Goal: Task Accomplishment & Management: Use online tool/utility

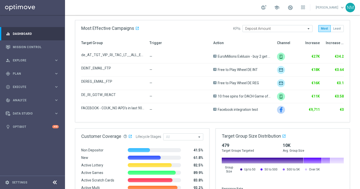
scroll to position [228, 0]
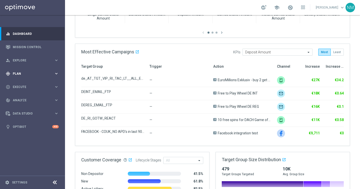
click at [29, 76] on div "gps_fixed Plan keyboard_arrow_right" at bounding box center [32, 73] width 65 height 13
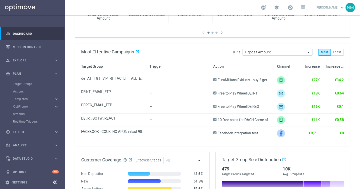
click at [29, 101] on accordion "Templates keyboard_arrow_right Optimail OptiMobile In-App OptiMobile Push Embed…" at bounding box center [39, 99] width 52 height 8
click at [29, 100] on button "Templates keyboard_arrow_right" at bounding box center [36, 99] width 46 height 4
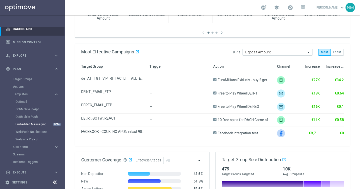
scroll to position [5, 0]
click at [27, 116] on link "OptiMobile Push" at bounding box center [34, 116] width 37 height 4
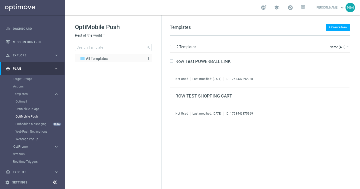
click at [100, 58] on span "All Templates" at bounding box center [97, 58] width 22 height 5
click at [98, 34] on span "Rest of the world" at bounding box center [88, 35] width 27 height 5
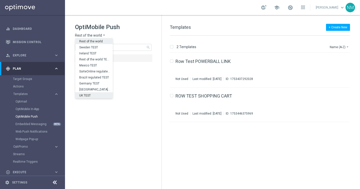
click at [0, 0] on span "UK TEST" at bounding box center [0, 0] width 0 height 0
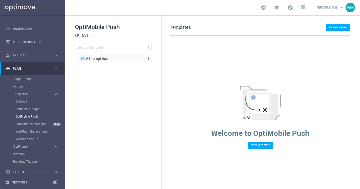
click at [89, 56] on span "All Templates" at bounding box center [97, 58] width 22 height 5
click at [34, 111] on div "OptiMobile In-App" at bounding box center [40, 109] width 49 height 8
click at [32, 109] on link "OptiMobile In-App" at bounding box center [34, 109] width 37 height 4
click at [100, 35] on span "Rest of the world" at bounding box center [88, 35] width 27 height 5
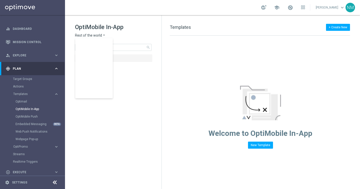
scroll to position [156, 0]
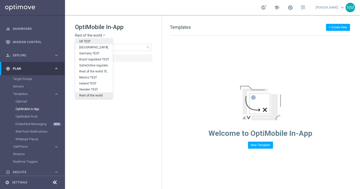
click at [93, 42] on div "UK TEST" at bounding box center [94, 41] width 38 height 6
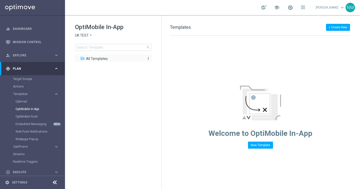
click at [104, 60] on span "All Templates" at bounding box center [97, 58] width 22 height 5
click at [24, 116] on link "OptiMobile Push" at bounding box center [34, 116] width 37 height 4
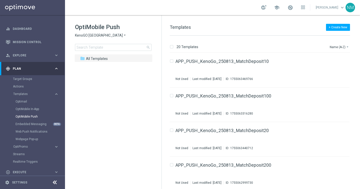
click at [100, 35] on span "KenoGO Australia" at bounding box center [99, 35] width 48 height 5
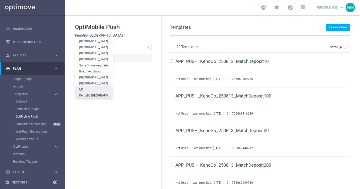
click at [93, 87] on div "UK" at bounding box center [94, 89] width 38 height 6
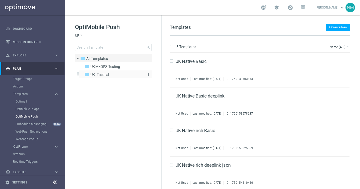
click at [102, 75] on span "UK_Tactical" at bounding box center [100, 74] width 19 height 5
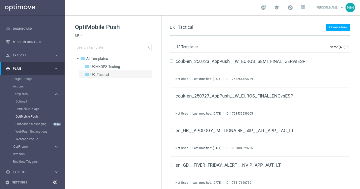
click at [82, 35] on icon "arrow_drop_down" at bounding box center [81, 35] width 4 height 5
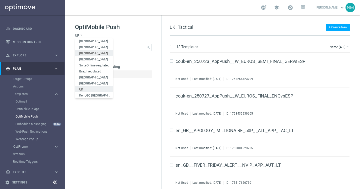
click at [87, 51] on div "Ireland" at bounding box center [94, 53] width 38 height 6
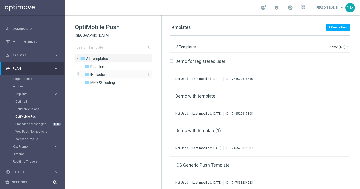
click at [100, 76] on span "IE_Tactical" at bounding box center [99, 74] width 17 height 5
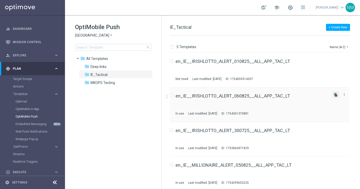
click at [335, 95] on icon "file_copy" at bounding box center [336, 95] width 4 height 4
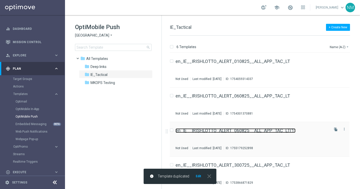
click at [238, 131] on link "en_IE__IRISHLOTTO_ALERT_060825__ALL_APP_TAC_LT(1)" at bounding box center [236, 130] width 120 height 5
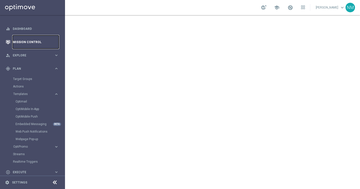
click at [26, 45] on link "Mission Control" at bounding box center [36, 41] width 46 height 13
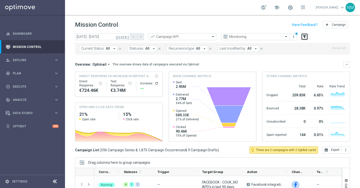
click at [305, 36] on icon "filter_alt" at bounding box center [304, 37] width 5 height 5
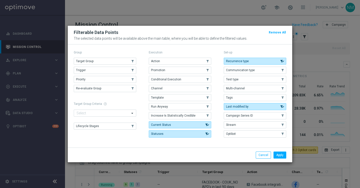
click at [115, 65] on div "Target Group .cls-1{fill:none;} .cls-1{fill:none;} Trigger .cls-1{fill:none;} .…" at bounding box center [105, 75] width 63 height 35
click at [113, 61] on button "Target Group" at bounding box center [105, 61] width 63 height 7
click at [281, 157] on button "Apply" at bounding box center [280, 155] width 13 height 7
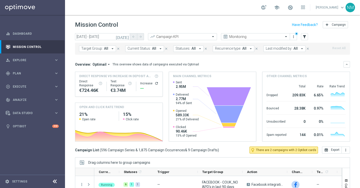
click at [109, 49] on button "Target Group: All arrow_drop_down" at bounding box center [97, 49] width 37 height 7
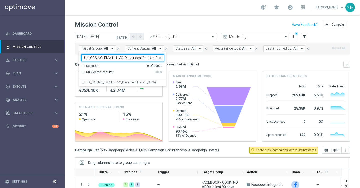
scroll to position [0, 9]
click at [113, 79] on div "UK_CASINO_EMAIL | HVC_PlayerIdentification_BigWin" at bounding box center [123, 83] width 83 height 8
type input "UK_CASINO_EMAIL | HVC_PlayerIdentification_BigWin"
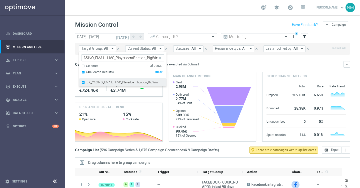
scroll to position [0, 0]
click at [213, 61] on mini-dashboard "Overview: Optimail arrow_drop_down This overview shows data of campaigns execut…" at bounding box center [212, 101] width 275 height 92
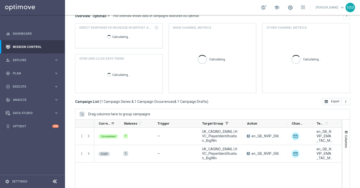
scroll to position [72, 0]
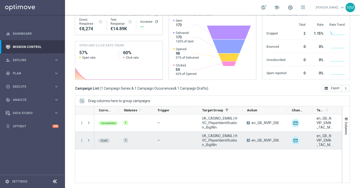
click at [89, 141] on span at bounding box center [89, 141] width 5 height 4
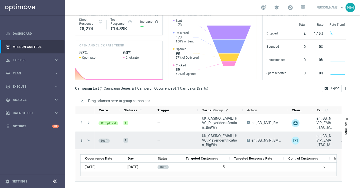
click at [81, 139] on icon "more_vert" at bounding box center [82, 140] width 5 height 5
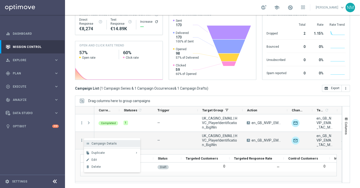
click at [103, 142] on span "Campaign Details" at bounding box center [104, 144] width 25 height 4
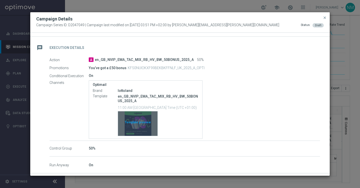
click at [137, 124] on div "Template preview" at bounding box center [138, 124] width 40 height 25
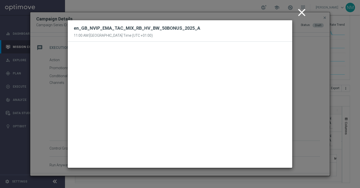
click at [307, 15] on icon "close" at bounding box center [302, 12] width 13 height 13
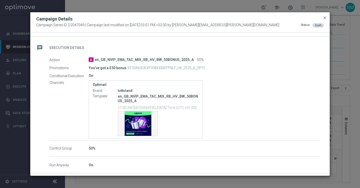
click at [325, 17] on span "close" at bounding box center [325, 18] width 4 height 4
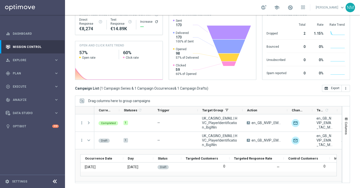
scroll to position [0, 0]
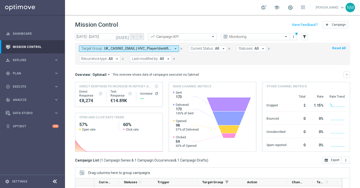
click at [132, 47] on span "UK_CASINO_EMAIL | HVC_PlayerIdentification_BigWin" at bounding box center [137, 49] width 67 height 4
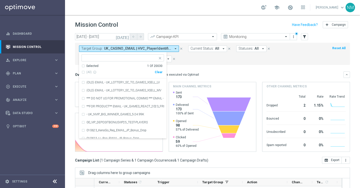
click at [159, 59] on icon "close" at bounding box center [160, 58] width 4 height 4
click at [134, 59] on input "text" at bounding box center [120, 58] width 73 height 4
click at [0, 0] on div "Clear" at bounding box center [0, 0] width 0 height 0
click at [137, 58] on input "text" at bounding box center [120, 58] width 73 height 4
paste input "UK_CASINO_EMAIL | HVC_PlayerIdentification_Big Loss_BigDeps"
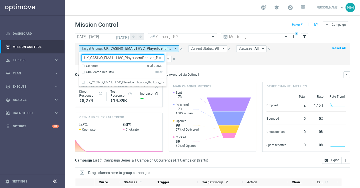
scroll to position [0, 26]
click at [135, 81] on div "UK_CASINO_EMAIL | HVC_PlayerIdentification_Big Loss_BigDeps" at bounding box center [123, 83] width 83 height 8
type input "UK_CASINO_EMAIL | HVC_PlayerIdentification_Big Loss_BigDeps"
click at [193, 77] on div "This overview shows data of campaigns executed via Optimail" at bounding box center [156, 75] width 87 height 5
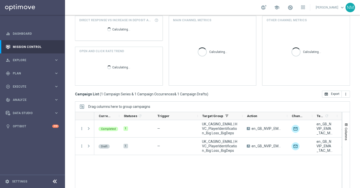
scroll to position [72, 0]
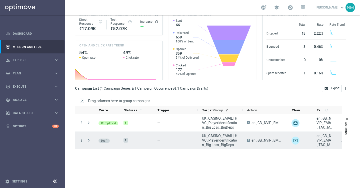
click at [83, 142] on icon "more_vert" at bounding box center [82, 140] width 5 height 5
click at [103, 144] on span "Campaign Details" at bounding box center [104, 144] width 25 height 4
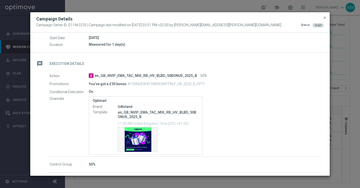
scroll to position [76, 0]
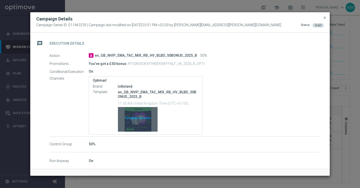
click at [139, 118] on div "Template preview" at bounding box center [138, 119] width 40 height 25
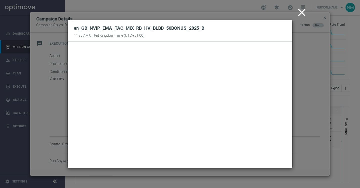
click at [305, 11] on icon "close" at bounding box center [302, 12] width 13 height 13
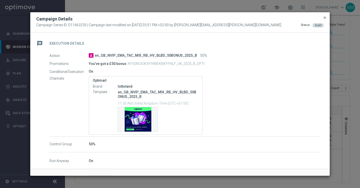
click at [326, 17] on span "close" at bounding box center [325, 18] width 4 height 4
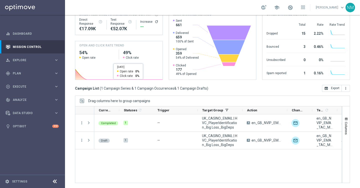
scroll to position [0, 0]
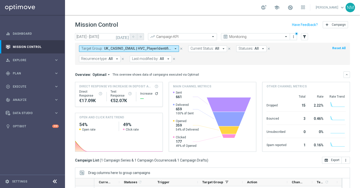
click at [173, 49] on button "Target Group: UK_CASINO_EMAIL | HVC_PlayerIdentification_Big Loss_BigDeps arrow…" at bounding box center [129, 49] width 100 height 7
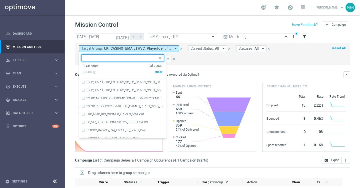
click at [0, 0] on div "Clear" at bounding box center [0, 0] width 0 height 0
click at [140, 59] on input "text" at bounding box center [120, 58] width 73 height 4
paste input "UK_CASINO_EMAIL | HVC_PlayerIdentification_BigDrop"
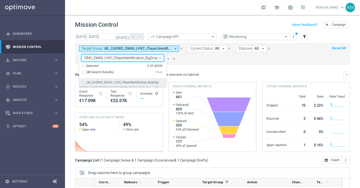
click at [127, 82] on label "UK_CASINO_EMAIL | HVC_PlayerIdentification_BigDrop" at bounding box center [123, 82] width 72 height 3
type input "UK_CASINO_EMAIL | HVC_PlayerIdentification_BigDrop"
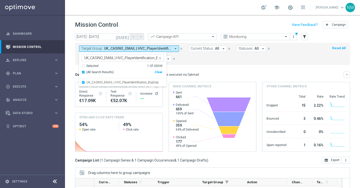
click at [192, 76] on div "This overview shows data of campaigns executed via Optimail" at bounding box center [156, 75] width 87 height 5
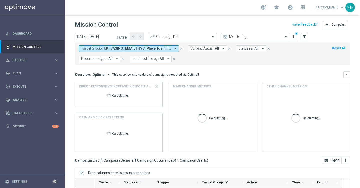
scroll to position [72, 0]
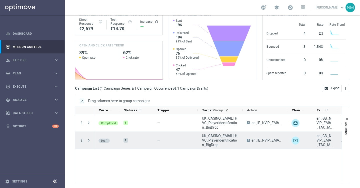
click at [83, 140] on icon "more_vert" at bounding box center [82, 140] width 5 height 5
click at [95, 142] on span "Campaign Details" at bounding box center [104, 144] width 25 height 4
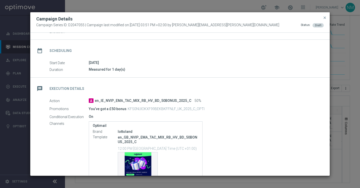
scroll to position [46, 0]
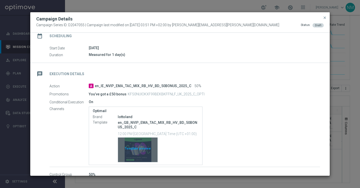
click at [138, 145] on div "Template preview" at bounding box center [138, 150] width 40 height 25
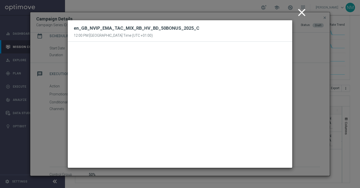
click at [306, 10] on icon "close" at bounding box center [302, 12] width 13 height 13
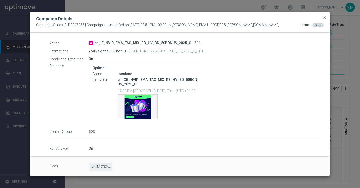
scroll to position [91, 0]
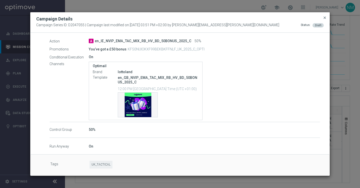
click at [324, 18] on span "close" at bounding box center [325, 18] width 4 height 4
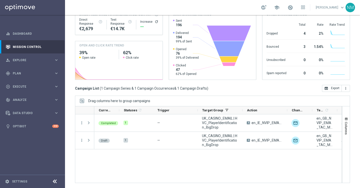
scroll to position [0, 0]
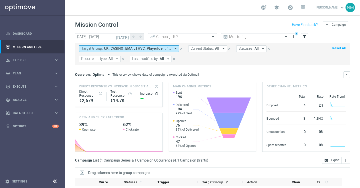
click at [173, 48] on icon "arrow_drop_down" at bounding box center [175, 49] width 5 height 5
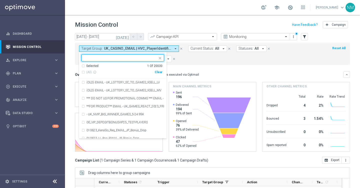
drag, startPoint x: 159, startPoint y: 71, endPoint x: 158, endPoint y: 69, distance: 2.9
click at [0, 0] on div "Clear" at bounding box center [0, 0] width 0 height 0
click at [145, 59] on input "text" at bounding box center [120, 58] width 73 height 4
paste input "UK_CASINO_EMAIL | HVC_PlayerIdentification_BigWin"
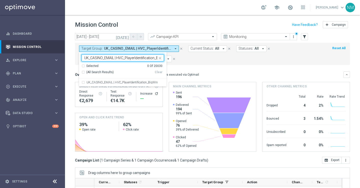
scroll to position [0, 9]
type input "UK_CASINO_EMAIL | HVC_PlayerIdentification_BigWin"
click at [201, 72] on div "Overview: Optimail arrow_drop_down This overview shows data of campaigns execut…" at bounding box center [212, 75] width 275 height 7
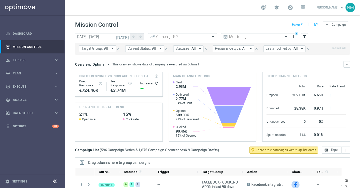
click at [112, 49] on icon "arrow_drop_down" at bounding box center [112, 49] width 5 height 5
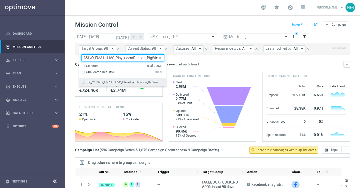
click at [109, 83] on label "UK_CASINO_EMAIL | HVC_PlayerIdentification_BigWin" at bounding box center [122, 82] width 71 height 3
type input "UK_CASINO_EMAIL | HVC_PlayerIdentification_BigWin"
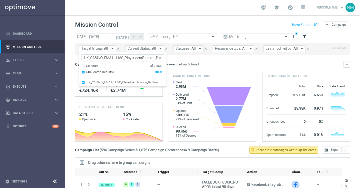
click at [196, 63] on div "Overview: Optimail arrow_drop_down This overview shows data of campaigns execut…" at bounding box center [209, 64] width 269 height 5
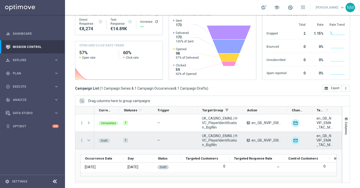
click at [89, 140] on span at bounding box center [89, 141] width 5 height 4
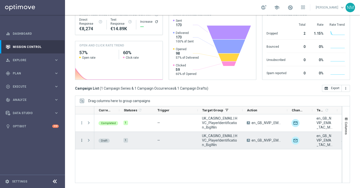
click at [82, 140] on icon "more_vert" at bounding box center [82, 140] width 5 height 5
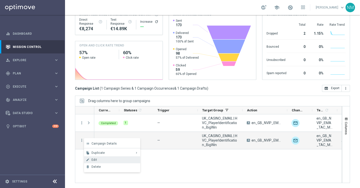
click at [104, 160] on div "Edit" at bounding box center [115, 160] width 47 height 4
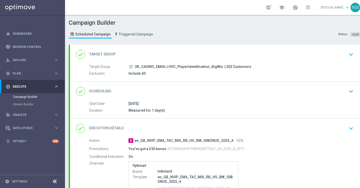
scroll to position [82, 0]
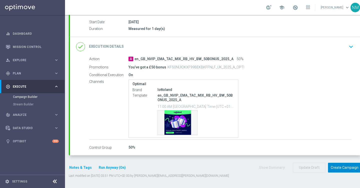
click at [343, 171] on button "Create Campaign" at bounding box center [344, 168] width 33 height 10
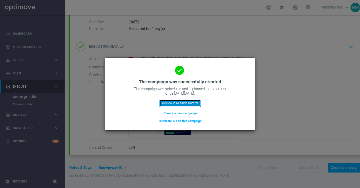
click at [183, 107] on button "Review in Mission Control" at bounding box center [180, 103] width 41 height 7
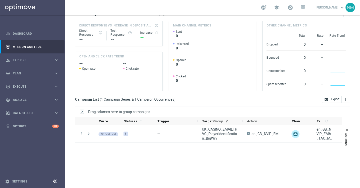
scroll to position [72, 0]
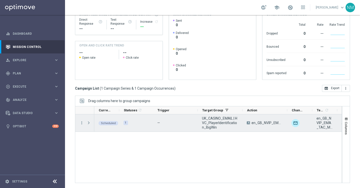
click at [89, 126] on span "Press SPACE to select this row." at bounding box center [90, 123] width 6 height 10
click at [89, 124] on span "Press SPACE to select this row." at bounding box center [89, 123] width 5 height 4
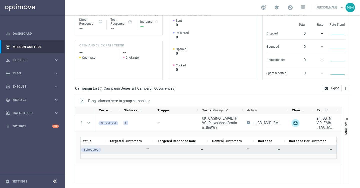
scroll to position [0, 0]
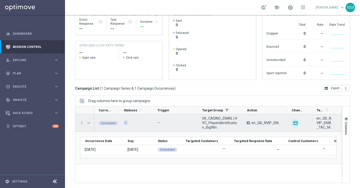
click at [87, 123] on span "Press SPACE to select this row." at bounding box center [89, 123] width 5 height 4
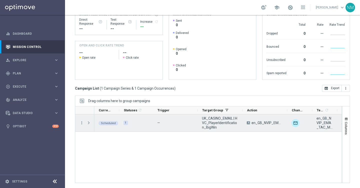
click at [92, 121] on div "Press SPACE to select this row." at bounding box center [89, 123] width 10 height 17
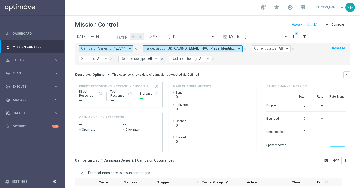
click at [136, 49] on icon "close" at bounding box center [136, 49] width 4 height 4
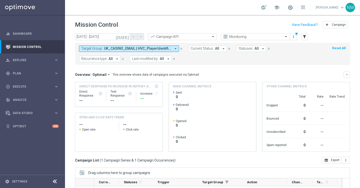
click at [141, 49] on span "UK_CASINO_EMAIL | HVC_PlayerIdentification_BigWin" at bounding box center [137, 49] width 67 height 4
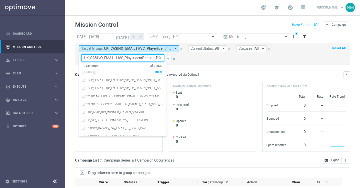
scroll to position [0, 26]
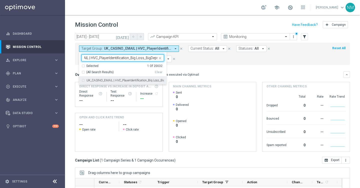
click at [150, 80] on label "UK_CASINO_EMAIL | HVC_PlayerIdentification_Big Loss_BigDeps" at bounding box center [126, 80] width 78 height 3
type input "UK_CASINO_EMAIL | HVC_PlayerIdentification_Big Loss_BigDeps"
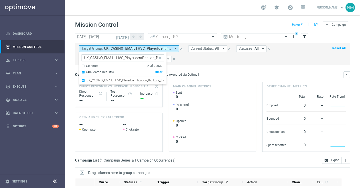
click at [0, 0] on div "Clear" at bounding box center [0, 0] width 0 height 0
click at [160, 59] on icon "close" at bounding box center [160, 58] width 4 height 4
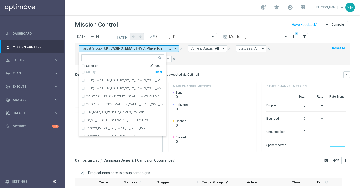
click at [139, 59] on input "text" at bounding box center [120, 58] width 73 height 4
paste input "UK_CASINO_EMAIL | HVC_PlayerIdentification_Big Loss_BigDeps"
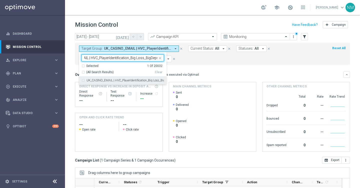
click at [138, 81] on label "UK_CASINO_EMAIL | HVC_PlayerIdentification_Big Loss_BigDeps" at bounding box center [126, 80] width 78 height 3
type input "UK_CASINO_EMAIL | HVC_PlayerIdentification_Big Loss_BigDeps"
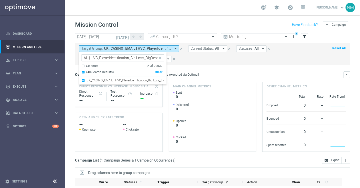
scroll to position [0, 0]
click at [181, 71] on mini-dashboard "Overview: Optimail arrow_drop_down This overview shows data of campaigns execut…" at bounding box center [212, 111] width 275 height 92
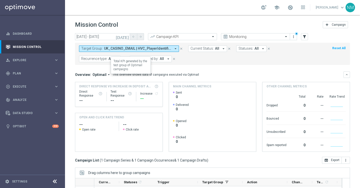
scroll to position [72, 0]
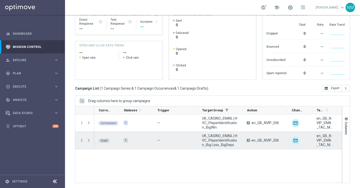
click at [81, 141] on icon "more_vert" at bounding box center [82, 140] width 5 height 5
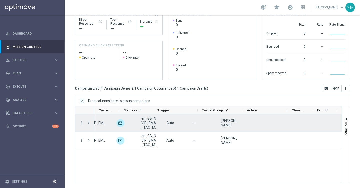
scroll to position [0, 0]
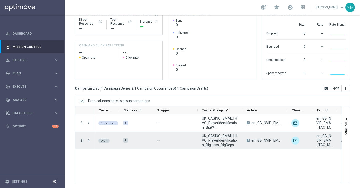
click at [83, 139] on icon "more_vert" at bounding box center [82, 140] width 5 height 5
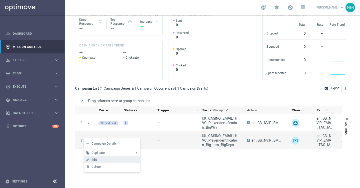
click at [102, 159] on div "Edit" at bounding box center [115, 160] width 47 height 4
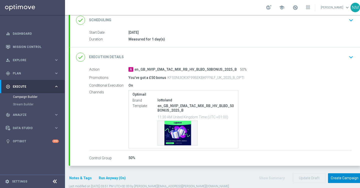
scroll to position [82, 0]
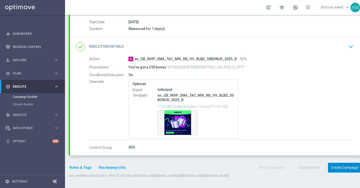
click at [337, 168] on button "Create Campaign" at bounding box center [344, 168] width 33 height 10
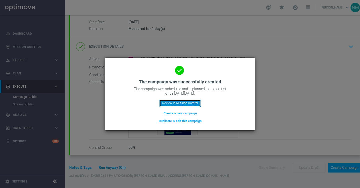
click at [189, 103] on button "Review in Mission Control" at bounding box center [180, 103] width 41 height 7
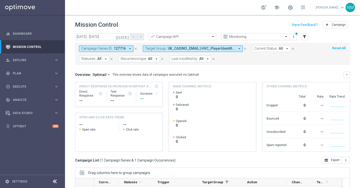
click at [135, 47] on button "close" at bounding box center [136, 49] width 5 height 6
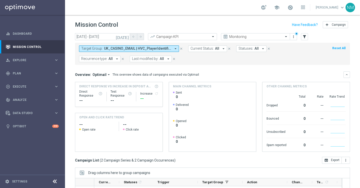
click at [137, 50] on span "UK_CASINO_EMAIL | HVC_PlayerIdentification_Big Loss_BigDeps, [GEOGRAPHIC_DATA] …" at bounding box center [137, 49] width 67 height 4
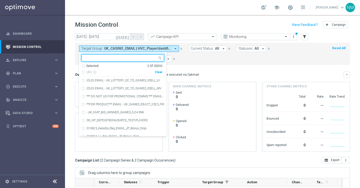
click at [0, 0] on div "Clear" at bounding box center [0, 0] width 0 height 0
click at [141, 60] on input "text" at bounding box center [120, 58] width 73 height 4
paste input "UK_CASINO_EMAIL | HVC_PlayerIdentification_BigDrop"
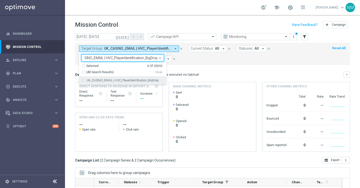
click at [134, 81] on label "UK_CASINO_EMAIL | HVC_PlayerIdentification_BigDrop" at bounding box center [123, 80] width 72 height 3
type input "UK_CASINO_EMAIL | HVC_PlayerIdentification_BigDrop"
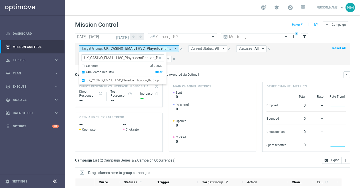
click at [204, 74] on div "Overview: Optimail arrow_drop_down This overview shows data of campaigns execut…" at bounding box center [209, 75] width 269 height 5
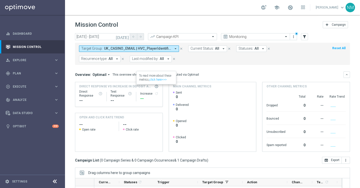
scroll to position [72, 0]
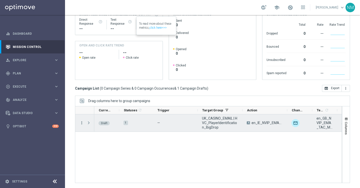
click at [83, 122] on icon "more_vert" at bounding box center [82, 123] width 5 height 5
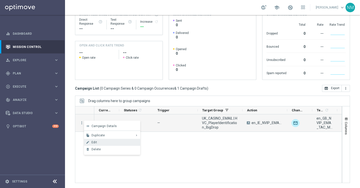
click at [93, 144] on span "Edit" at bounding box center [95, 143] width 6 height 4
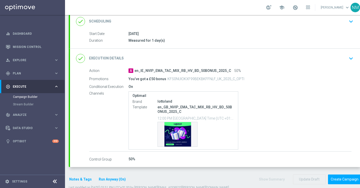
scroll to position [82, 0]
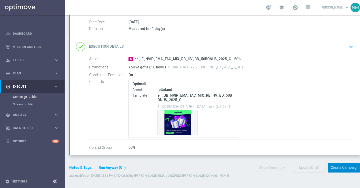
click at [344, 165] on button "Create Campaign" at bounding box center [344, 168] width 33 height 10
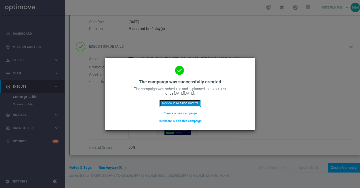
click at [187, 104] on button "Review in Mission Control" at bounding box center [180, 103] width 41 height 7
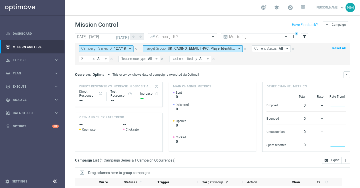
click at [135, 49] on icon "close" at bounding box center [136, 49] width 4 height 4
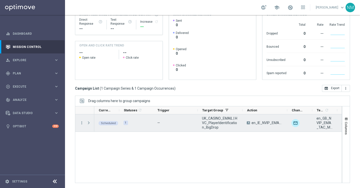
click at [88, 123] on span "Press SPACE to select this row." at bounding box center [89, 123] width 5 height 4
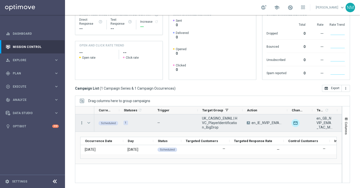
click at [81, 124] on icon "more_vert" at bounding box center [82, 123] width 5 height 5
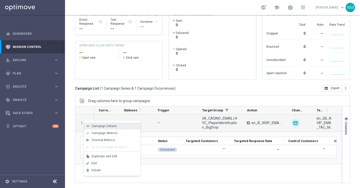
click at [93, 127] on span "Campaign Details" at bounding box center [104, 127] width 25 height 4
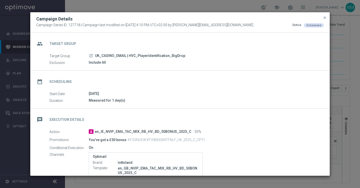
click at [325, 20] on button "close" at bounding box center [324, 18] width 5 height 6
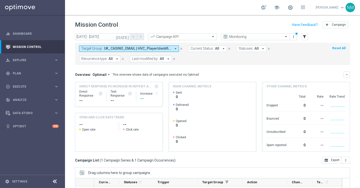
click at [114, 50] on span "UK_CASINO_EMAIL | HVC_PlayerIdentification_BigDrop" at bounding box center [137, 49] width 67 height 4
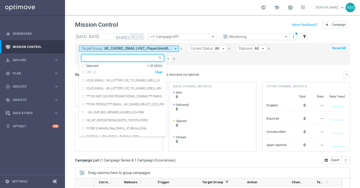
click at [0, 0] on div "Clear" at bounding box center [0, 0] width 0 height 0
click at [139, 61] on div at bounding box center [121, 58] width 74 height 5
paste input "EMAIL - IE_OPT | HVC_PlayerIdentification_BigWin"
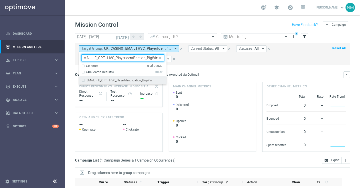
click at [119, 79] on label "EMAIL - IE_OPT | HVC_PlayerIdentification_BigWin" at bounding box center [120, 80] width 66 height 3
type input "EMAIL - IE_OPT | HVC_PlayerIdentification_BigWin"
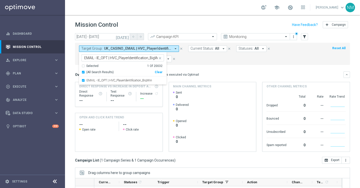
click at [203, 71] on mini-dashboard "Overview: Optimail arrow_drop_down This overview shows data of campaigns execut…" at bounding box center [212, 111] width 275 height 92
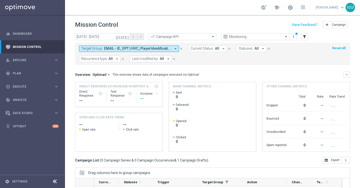
scroll to position [72, 0]
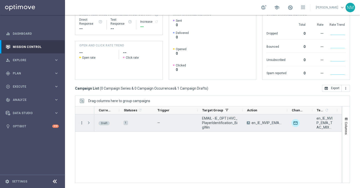
click at [82, 123] on icon "more_vert" at bounding box center [82, 123] width 5 height 5
click at [95, 125] on span "Campaign Details" at bounding box center [104, 127] width 25 height 4
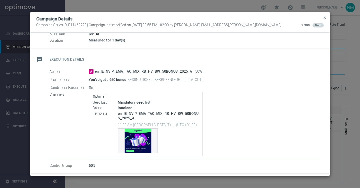
scroll to position [62, 0]
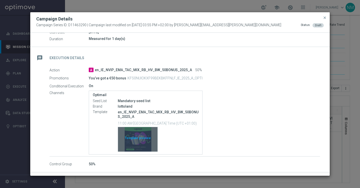
click at [135, 134] on div "Template preview" at bounding box center [138, 139] width 40 height 25
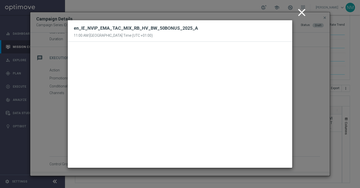
click at [300, 12] on icon "close" at bounding box center [302, 12] width 13 height 13
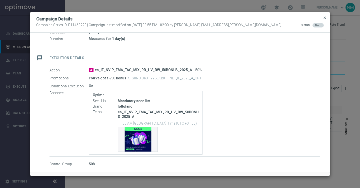
click at [325, 19] on span "close" at bounding box center [325, 18] width 4 height 4
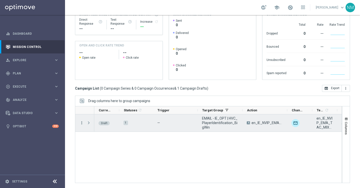
click at [81, 123] on icon "more_vert" at bounding box center [82, 123] width 5 height 5
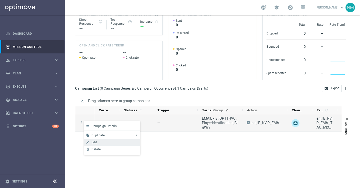
click at [99, 145] on div "edit Edit" at bounding box center [112, 142] width 56 height 7
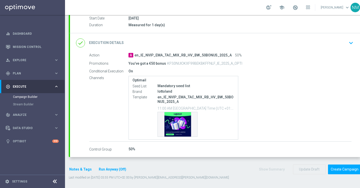
scroll to position [87, 0]
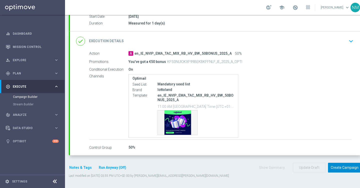
click at [339, 166] on button "Create Campaign" at bounding box center [344, 168] width 33 height 10
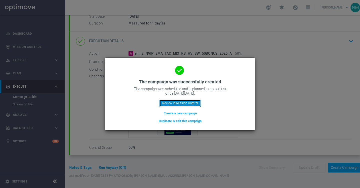
click at [166, 105] on button "Review in Mission Control" at bounding box center [180, 103] width 41 height 7
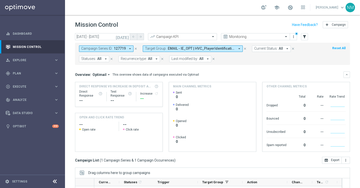
click at [134, 48] on icon "close" at bounding box center [136, 49] width 4 height 4
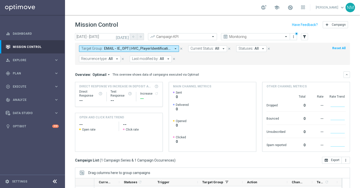
click at [174, 48] on icon "arrow_drop_down" at bounding box center [175, 49] width 5 height 5
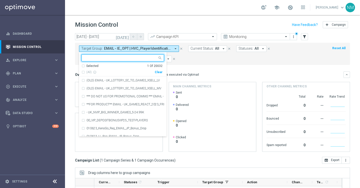
click at [0, 0] on div "Clear" at bounding box center [0, 0] width 0 height 0
click at [146, 59] on input "text" at bounding box center [120, 58] width 73 height 4
paste input "EMAIL - IE_OPT | HVC_PlayerIdentification_Big Loss_BigDeps"
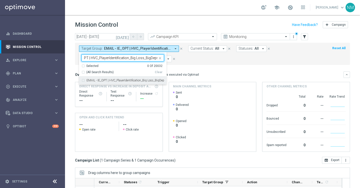
click at [142, 80] on label "EMAIL - IE_OPT | HVC_PlayerIdentification_Big Loss_BigDeps" at bounding box center [126, 80] width 78 height 3
type input "EMAIL - IE_OPT | HVC_PlayerIdentification_Big Loss_BigDeps"
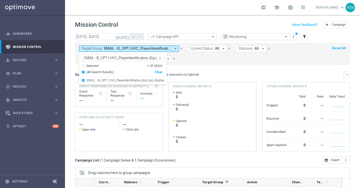
click at [202, 64] on div "Target Group: EMAIL - IE_OPT | HVC_PlayerIdentification_BigWin arrow_drop_down …" at bounding box center [212, 54] width 275 height 22
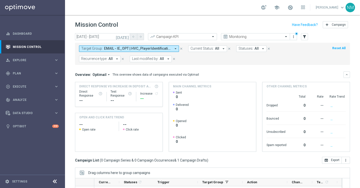
scroll to position [72, 0]
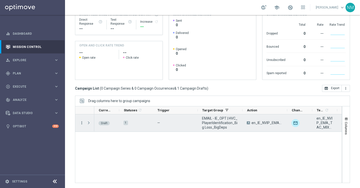
click at [83, 124] on icon "more_vert" at bounding box center [82, 123] width 5 height 5
click at [90, 125] on div "list" at bounding box center [88, 127] width 8 height 4
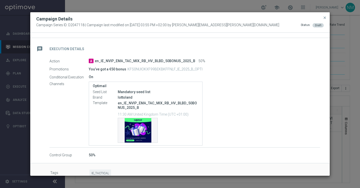
scroll to position [72, 0]
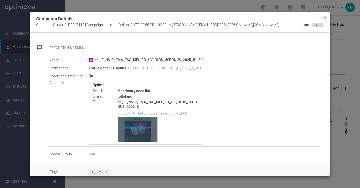
click at [141, 129] on div "Template preview" at bounding box center [138, 129] width 40 height 25
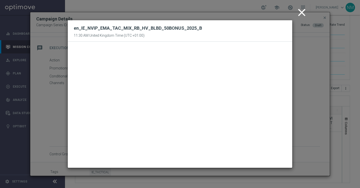
click at [297, 16] on icon "close" at bounding box center [302, 12] width 13 height 13
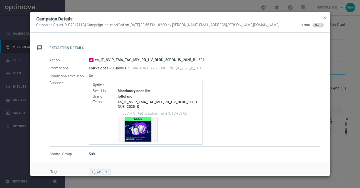
scroll to position [80, 0]
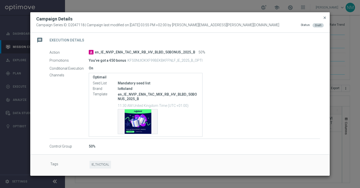
click at [325, 17] on span "close" at bounding box center [325, 18] width 4 height 4
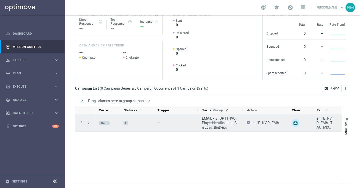
click at [80, 123] on icon "more_vert" at bounding box center [82, 123] width 5 height 5
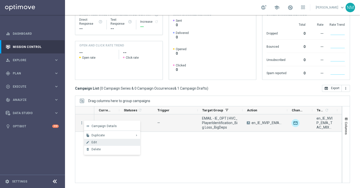
click at [93, 141] on span "Edit" at bounding box center [95, 143] width 6 height 4
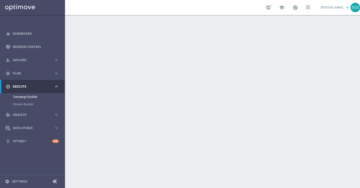
scroll to position [87, 0]
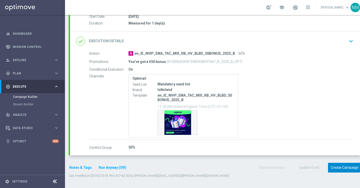
click at [336, 165] on button "Create Campaign" at bounding box center [344, 168] width 33 height 10
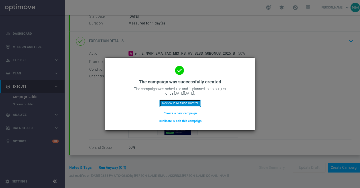
click at [172, 103] on button "Review in Mission Control" at bounding box center [180, 103] width 41 height 7
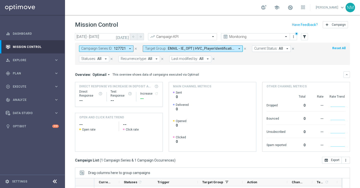
click at [136, 48] on icon "close" at bounding box center [136, 49] width 4 height 4
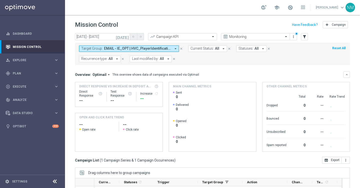
click at [142, 50] on span "EMAIL - IE_OPT | HVC_PlayerIdentification_Big Loss_BigDeps" at bounding box center [137, 49] width 67 height 4
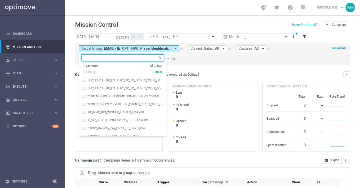
click at [159, 70] on div "(All) info_outline Clear" at bounding box center [122, 71] width 81 height 6
click at [0, 0] on div "Clear" at bounding box center [0, 0] width 0 height 0
click at [141, 53] on div "Selected 0 Of 20032 (All) info_outline Clear (OLD) EMAIL - UK_LOTTERY_SC_TO_GAM…" at bounding box center [123, 94] width 88 height 85
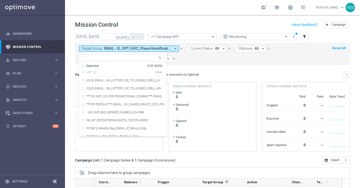
click at [141, 58] on input "text" at bounding box center [120, 58] width 73 height 4
paste input "EMAIL - IE_OPT | HVC_PlayerIdentification_BigDrop"
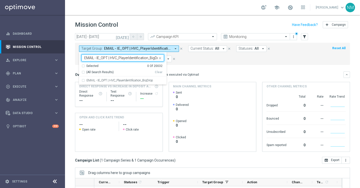
scroll to position [0, 4]
click at [139, 80] on label "EMAIL - IE_OPT | HVC_PlayerIdentification_BigDrop" at bounding box center [120, 80] width 67 height 3
type input "EMAIL - IE_OPT | HVC_PlayerIdentification_BigDrop"
click at [191, 66] on mini-dashboard "Overview: Optimail arrow_drop_down This overview shows data of campaigns execut…" at bounding box center [212, 111] width 275 height 92
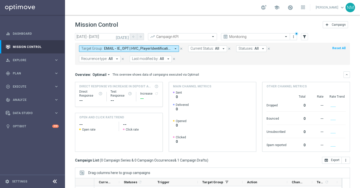
scroll to position [72, 0]
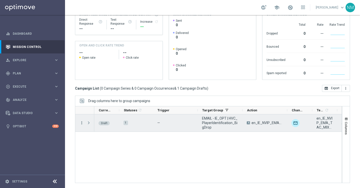
click at [81, 123] on icon "more_vert" at bounding box center [82, 123] width 5 height 5
click at [91, 125] on div "list" at bounding box center [88, 127] width 8 height 4
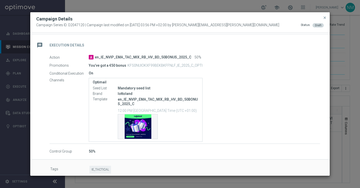
scroll to position [76, 0]
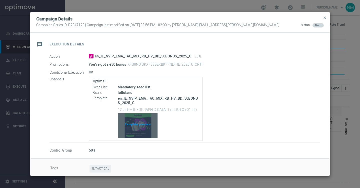
click at [137, 124] on div "Template preview" at bounding box center [138, 126] width 40 height 25
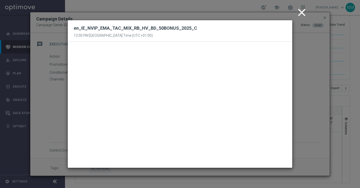
click at [301, 14] on icon "close" at bounding box center [302, 12] width 13 height 13
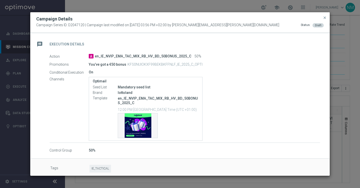
scroll to position [80, 0]
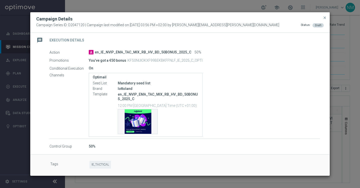
click at [323, 20] on button "close" at bounding box center [324, 18] width 5 height 6
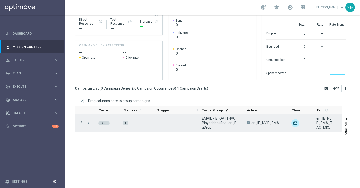
click at [81, 123] on icon "more_vert" at bounding box center [82, 123] width 5 height 5
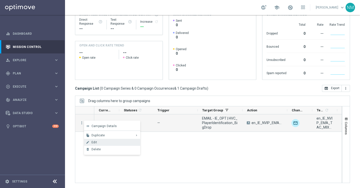
click at [99, 144] on div "Edit" at bounding box center [115, 143] width 47 height 4
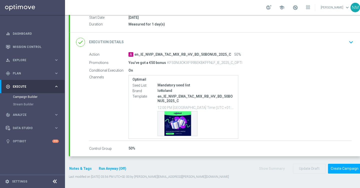
scroll to position [87, 0]
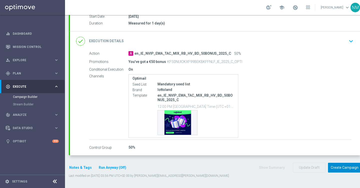
click at [335, 168] on button "Create Campaign" at bounding box center [344, 168] width 33 height 10
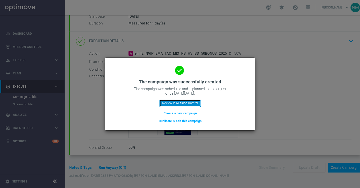
click at [178, 103] on button "Review in Mission Control" at bounding box center [180, 103] width 41 height 7
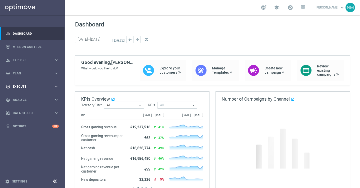
click at [21, 86] on span "Execute" at bounding box center [33, 86] width 41 height 3
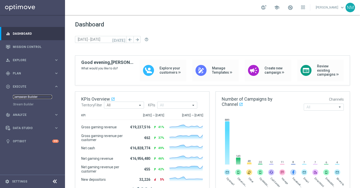
click at [21, 96] on link "Campaign Builder" at bounding box center [32, 97] width 39 height 4
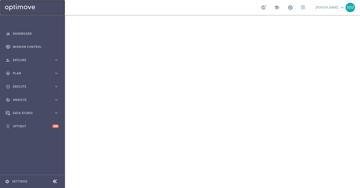
click at [15, 10] on link at bounding box center [32, 7] width 65 height 15
